Goal: Navigation & Orientation: Find specific page/section

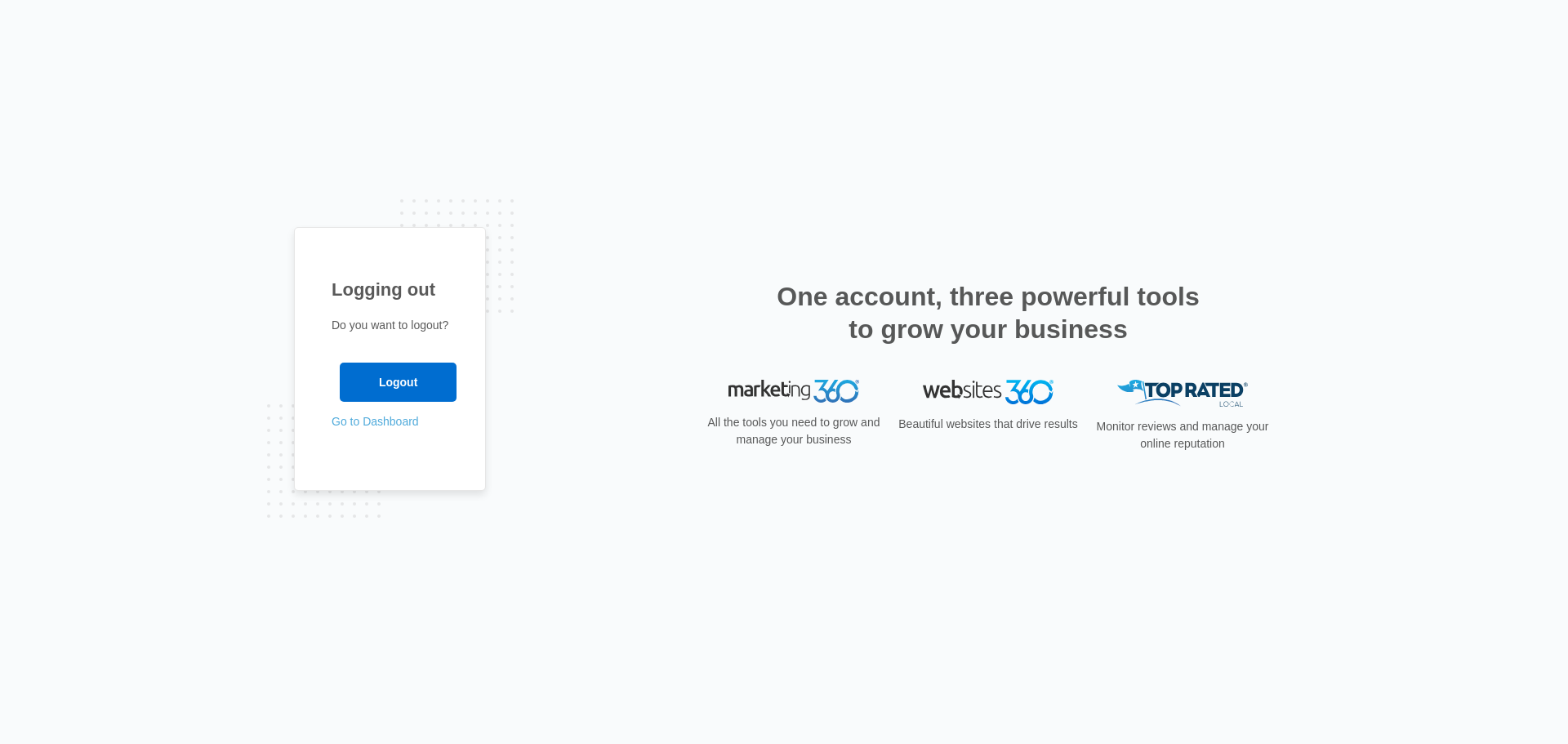
click at [359, 429] on p "Go to Dashboard" at bounding box center [390, 422] width 117 height 17
click at [363, 420] on link "Go to Dashboard" at bounding box center [375, 421] width 87 height 13
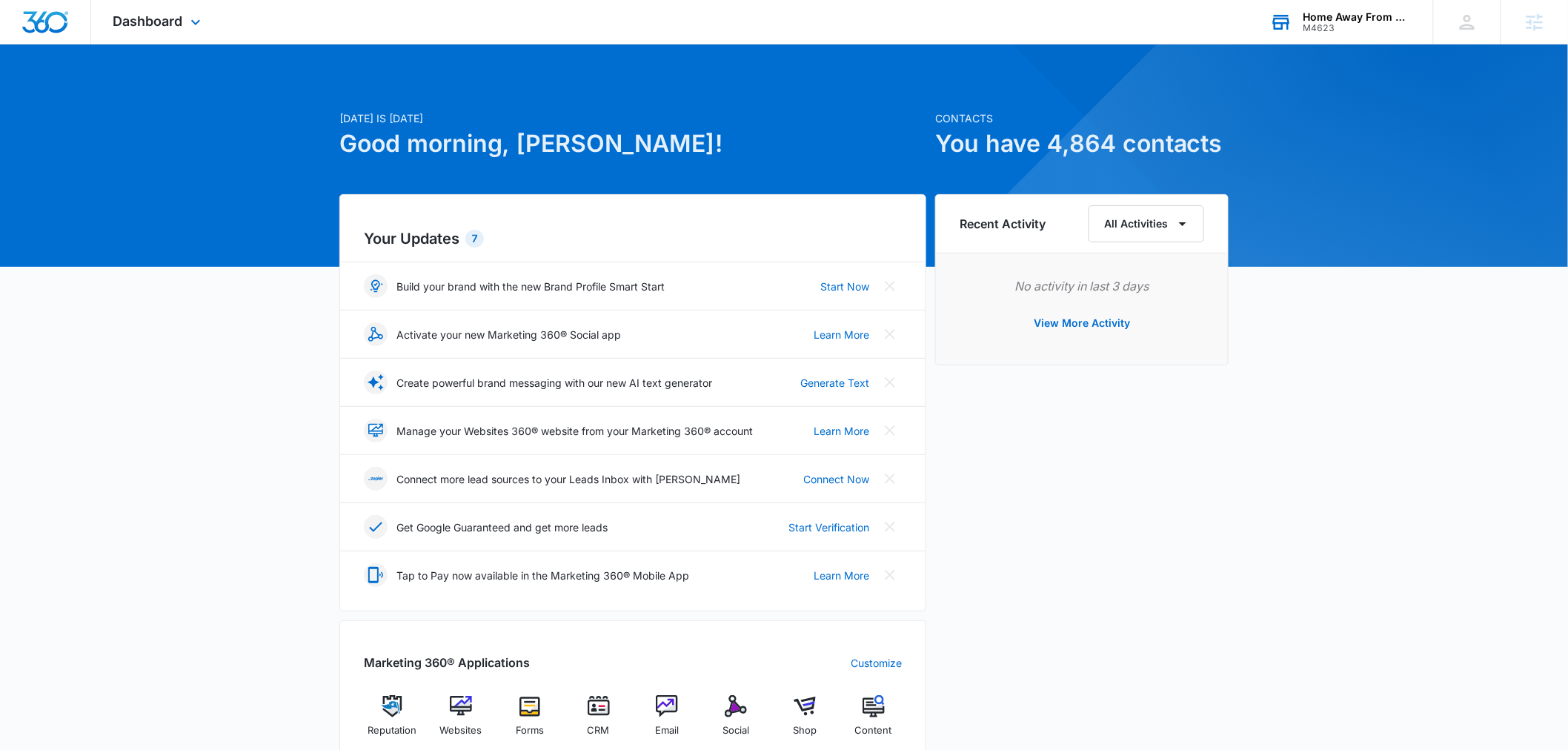
click at [1332, 23] on div "M4623" at bounding box center [1357, 28] width 108 height 10
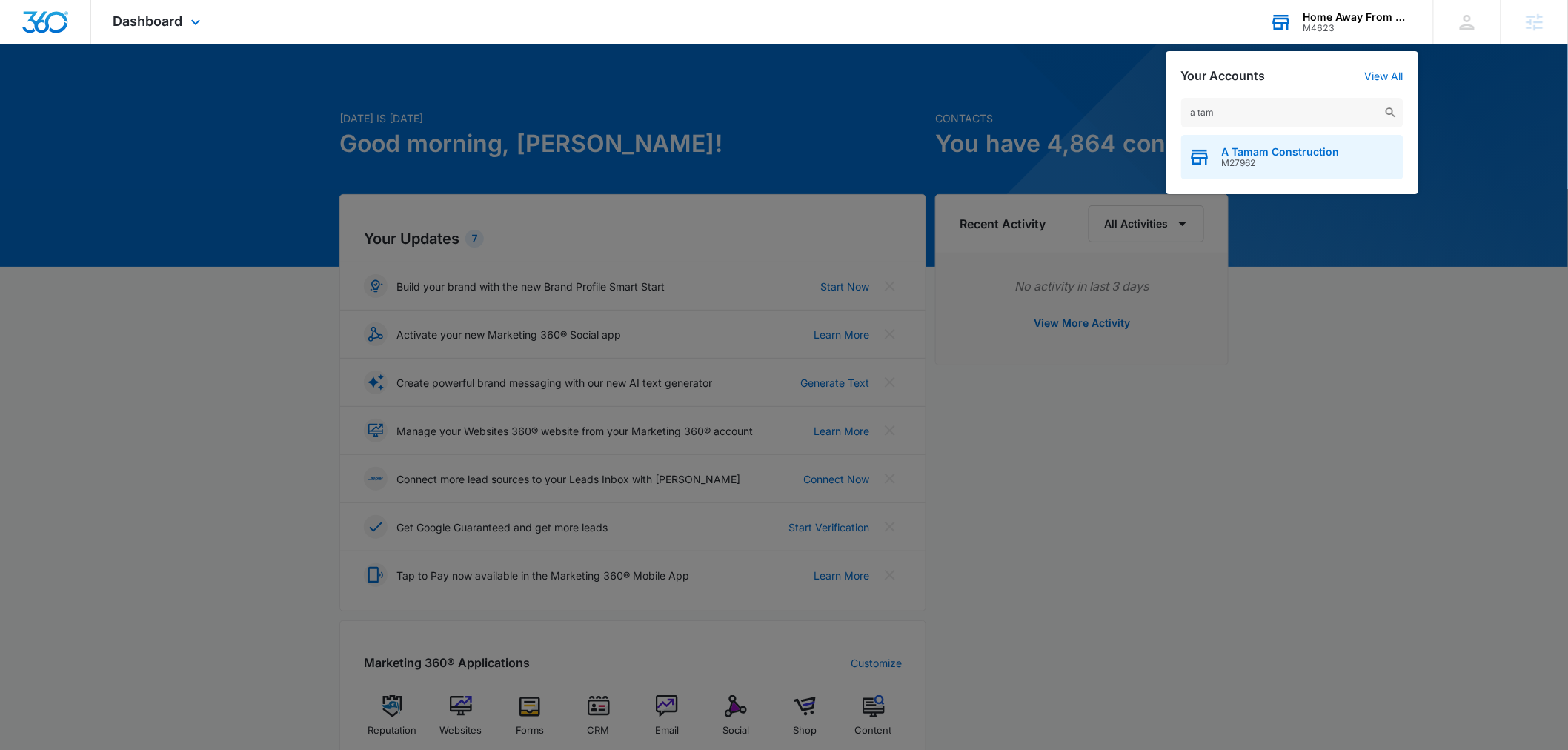
type input "a tam"
click at [1246, 158] on span "M27962" at bounding box center [1280, 163] width 117 height 10
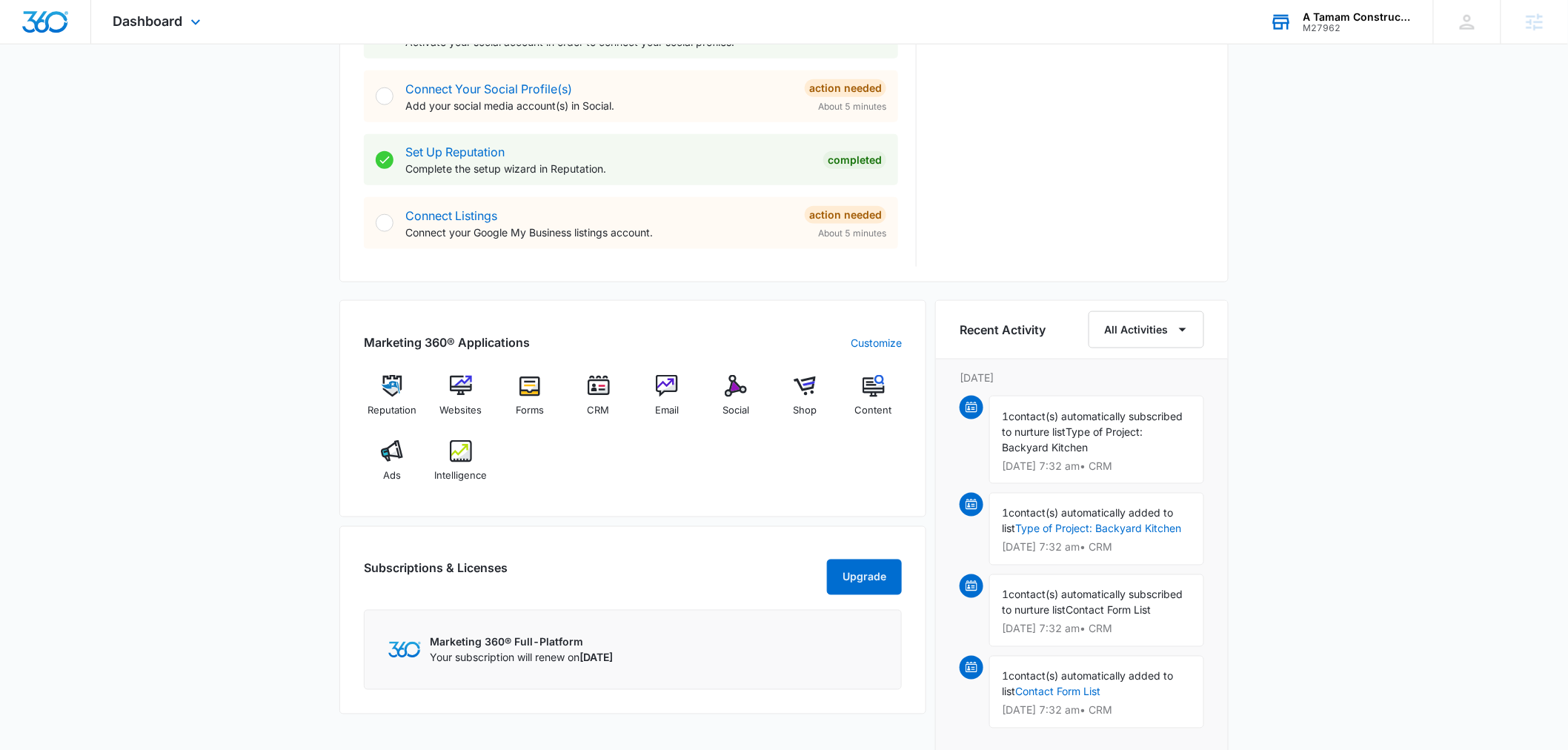
scroll to position [768, 0]
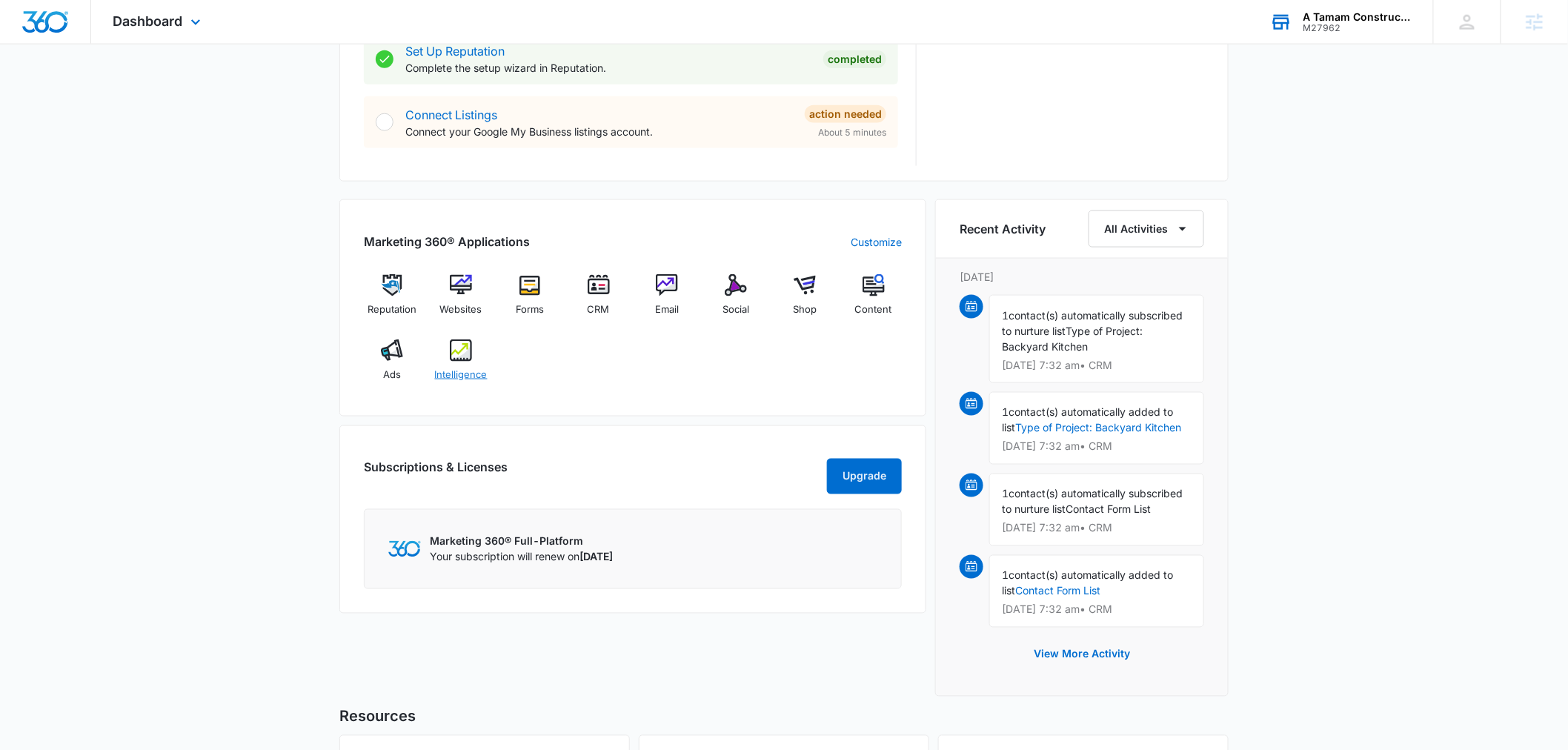
click at [460, 378] on span "Intelligence" at bounding box center [461, 375] width 53 height 15
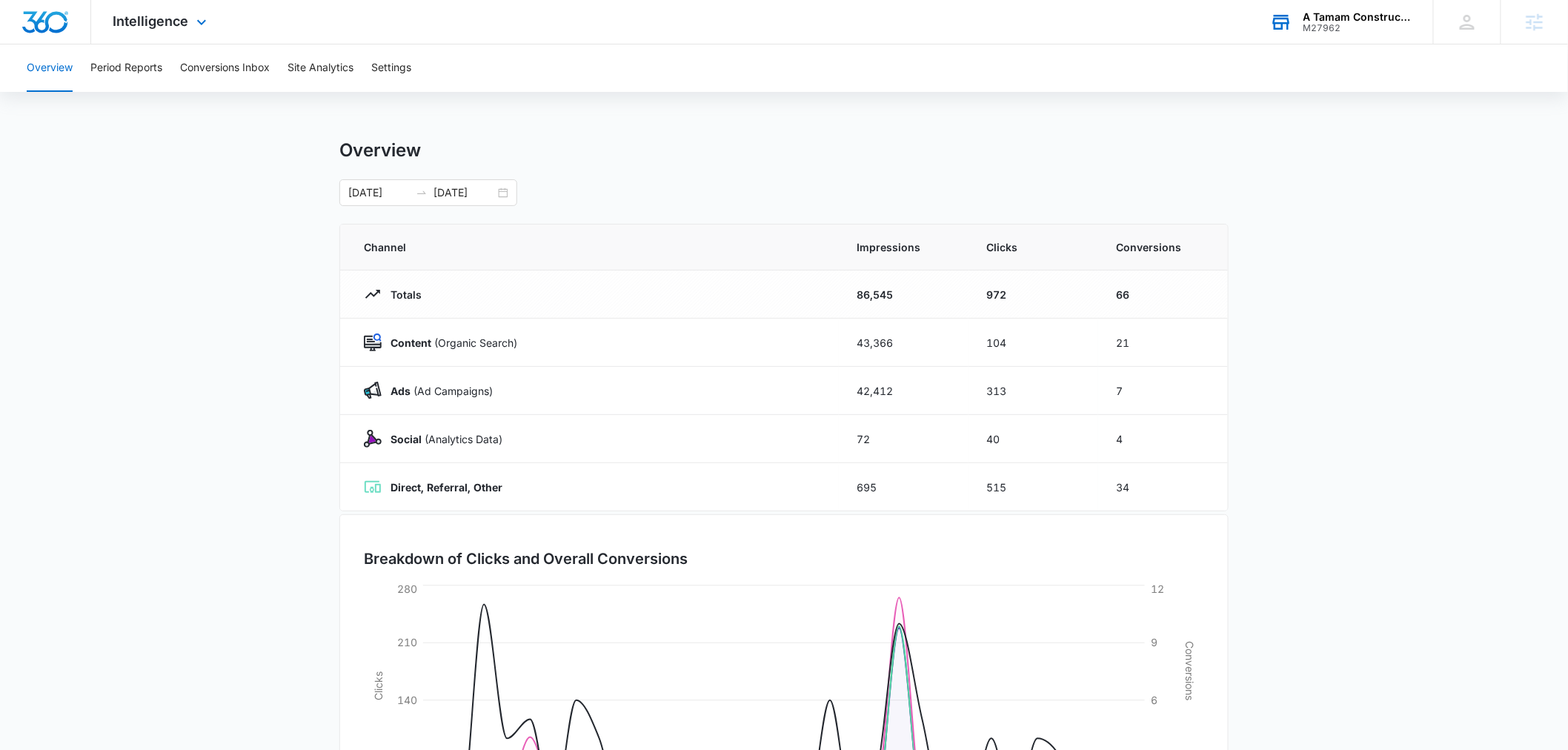
click at [87, 54] on div "Overview Period Reports Conversions Inbox Site Analytics Settings" at bounding box center [784, 68] width 1532 height 47
click at [212, 59] on button "Conversions Inbox" at bounding box center [224, 68] width 89 height 47
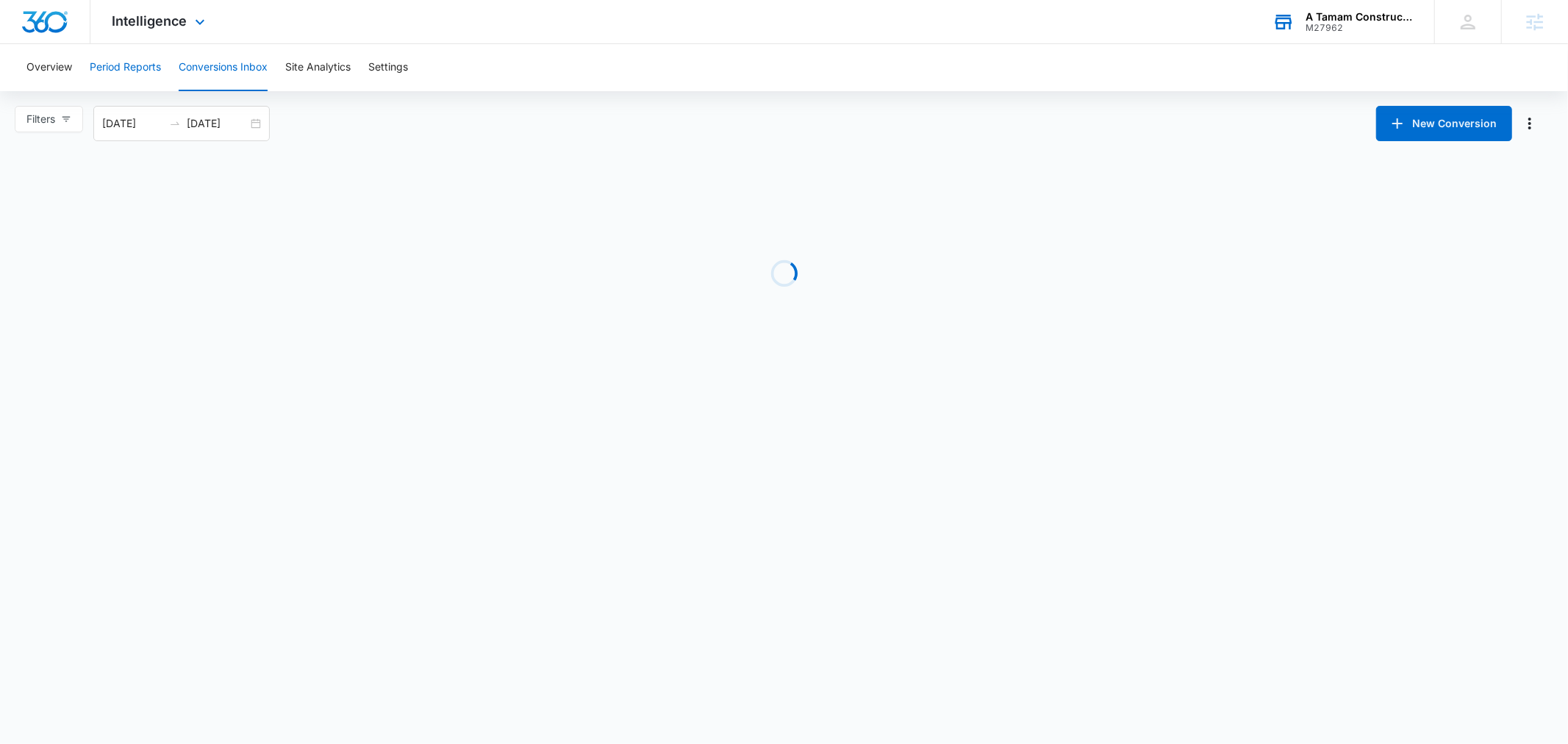
click at [131, 54] on button "Period Reports" at bounding box center [125, 67] width 71 height 47
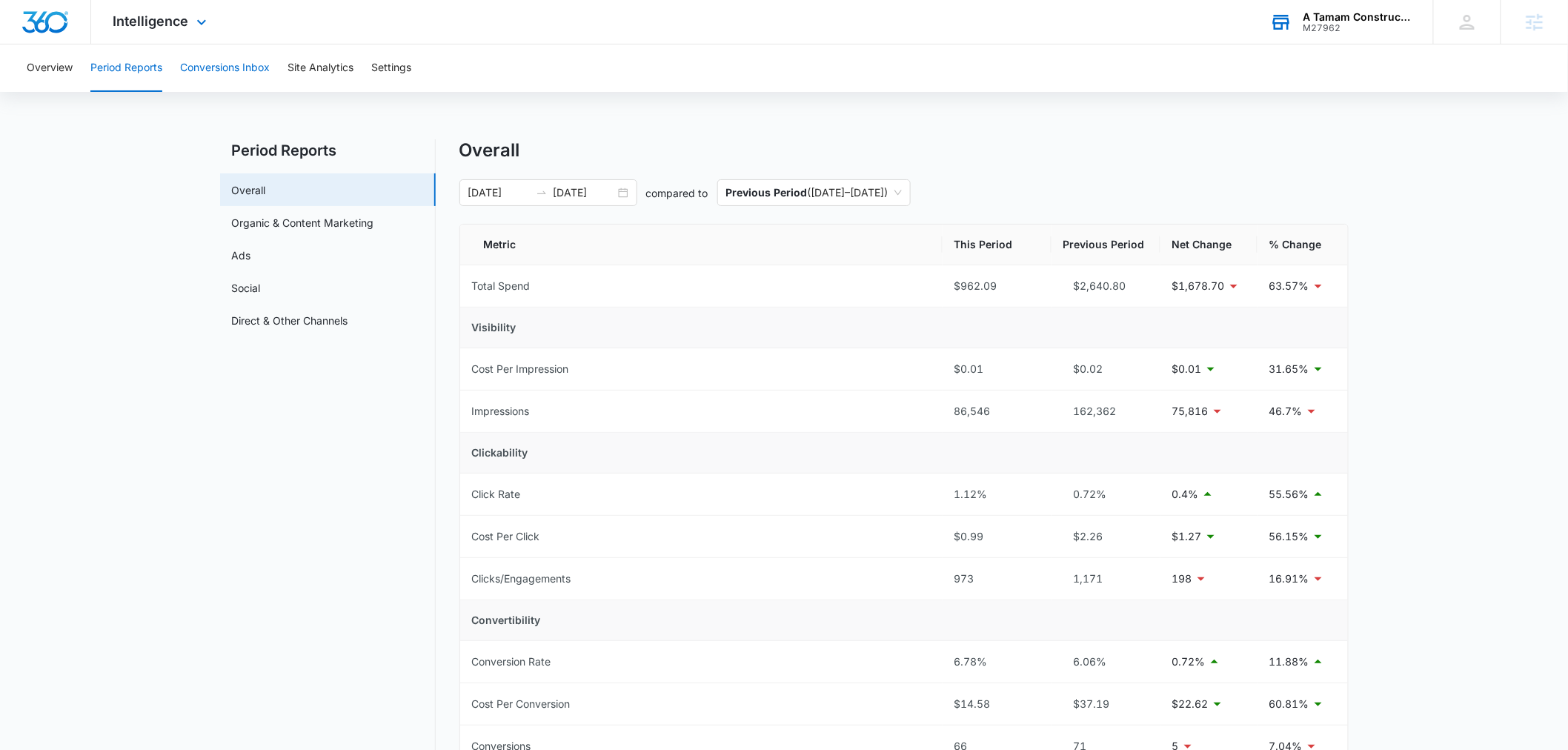
click at [201, 75] on button "Conversions Inbox" at bounding box center [224, 68] width 89 height 47
